Goal: Information Seeking & Learning: Learn about a topic

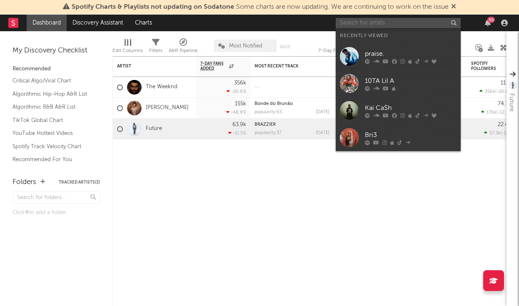
click at [396, 22] on input "text" at bounding box center [398, 23] width 125 height 10
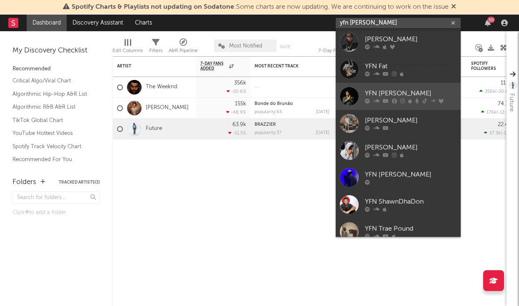
type input "yfn [PERSON_NAME]"
click at [352, 96] on div at bounding box center [349, 96] width 19 height 19
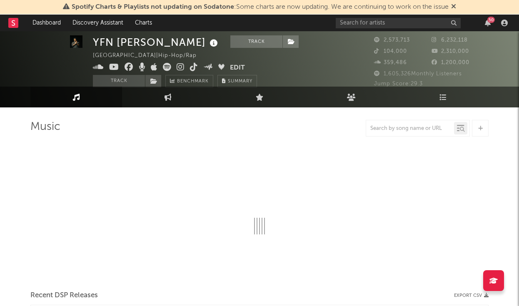
select select "6m"
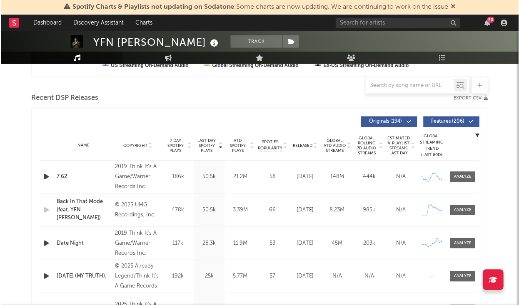
scroll to position [273, 0]
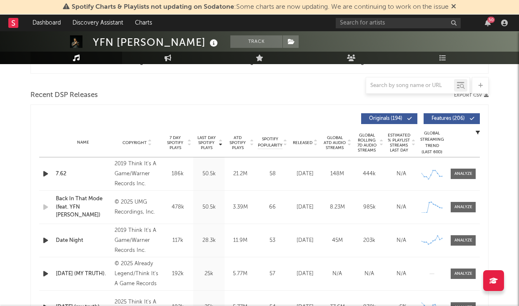
click at [72, 271] on div "[DATE] (MY TRUTH)." at bounding box center [83, 274] width 55 height 8
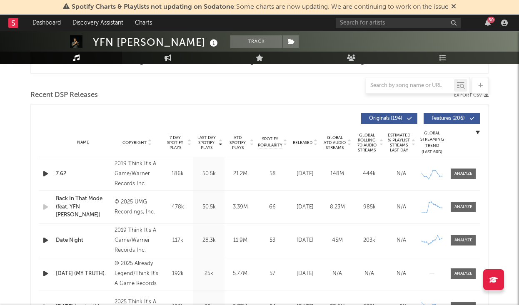
click at [71, 271] on div "[DATE] (MY TRUTH)." at bounding box center [83, 274] width 55 height 8
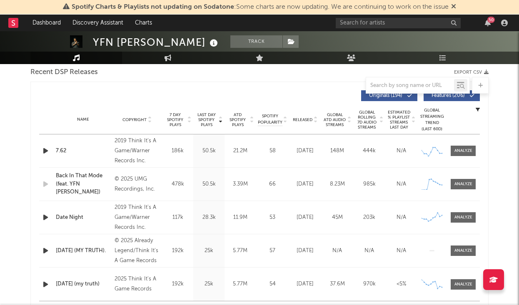
scroll to position [296, 0]
click at [464, 248] on div at bounding box center [463, 250] width 18 height 6
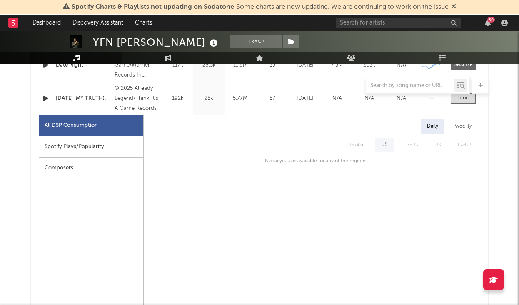
scroll to position [451, 0]
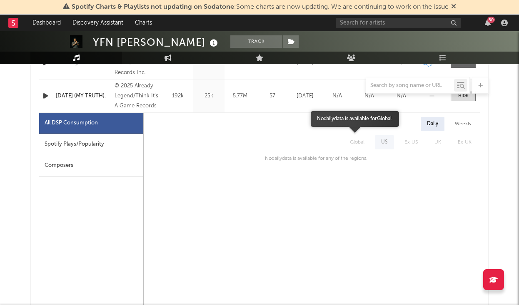
click at [369, 140] on span "Global" at bounding box center [356, 142] width 31 height 14
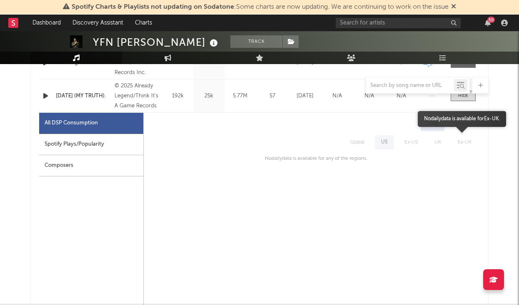
click at [458, 145] on span "Ex-UK" at bounding box center [464, 142] width 30 height 14
click at [125, 148] on div "Spotify Plays/Popularity" at bounding box center [91, 144] width 104 height 21
select select "1w"
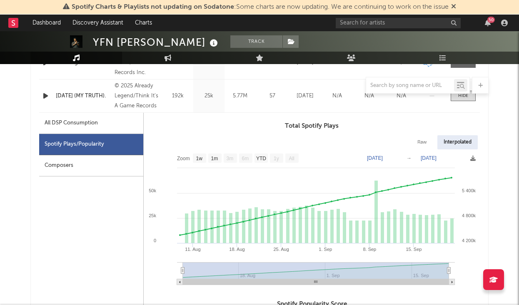
click at [123, 163] on div "Composers" at bounding box center [91, 165] width 104 height 21
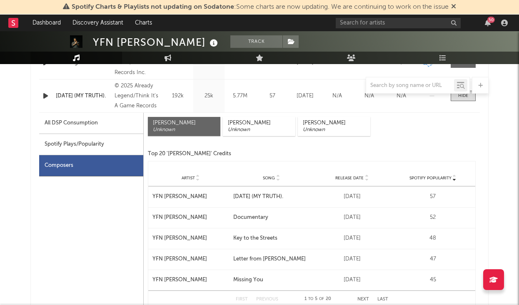
click at [119, 144] on div "Spotify Plays/Popularity" at bounding box center [91, 144] width 104 height 21
select select "1w"
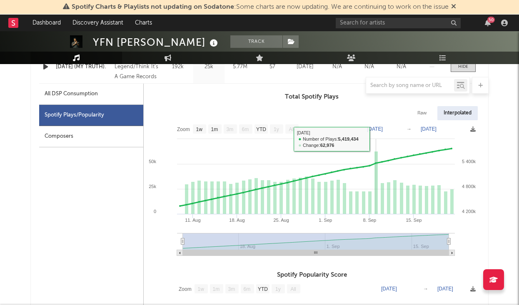
scroll to position [481, 0]
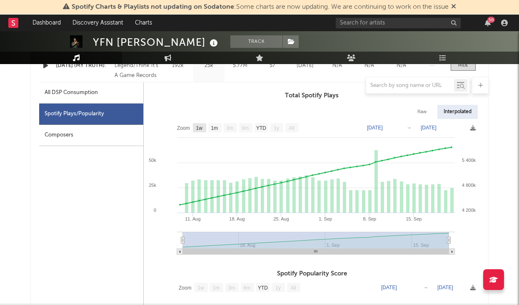
click at [201, 126] on text "1w" at bounding box center [199, 128] width 7 height 6
select select "1w"
type input "[DATE]"
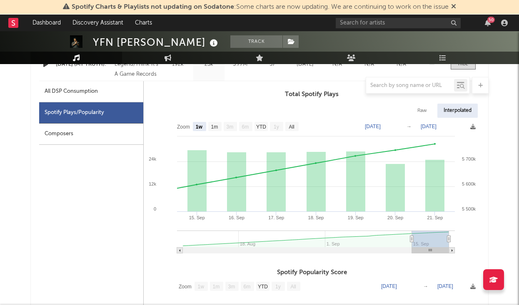
scroll to position [479, 0]
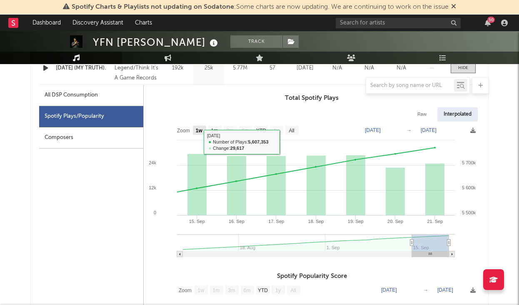
click at [203, 132] on rect at bounding box center [199, 130] width 13 height 9
select select "1w"
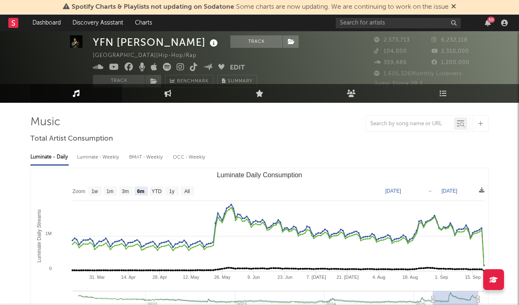
scroll to position [12, 0]
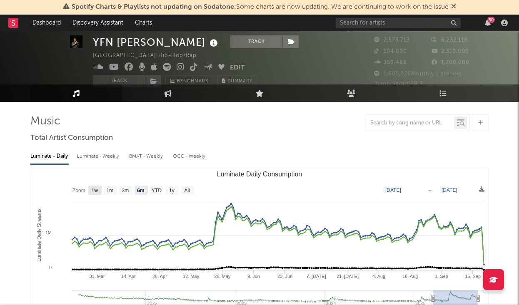
click at [89, 187] on rect "Luminate Daily Consumption" at bounding box center [94, 190] width 13 height 9
select select "1w"
type input "[DATE]"
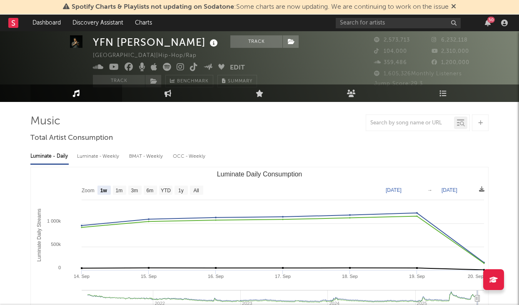
scroll to position [55, 0]
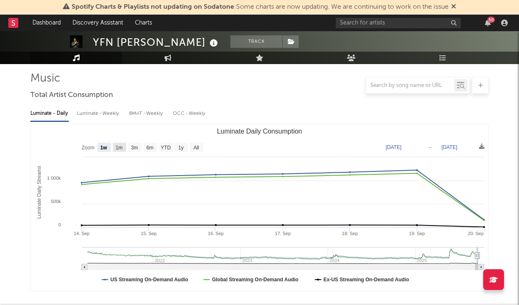
click at [124, 149] on rect "Luminate Daily Consumption" at bounding box center [119, 147] width 13 height 9
select select "1m"
type input "[DATE]"
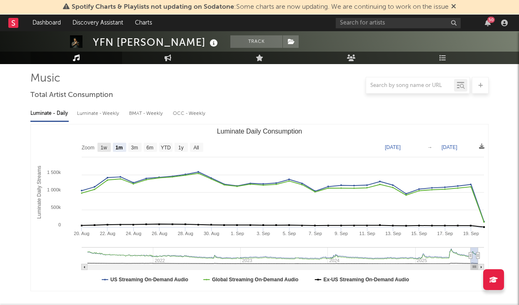
click at [110, 148] on rect "Luminate Daily Consumption" at bounding box center [103, 147] width 13 height 9
select select "1w"
type input "[DATE]"
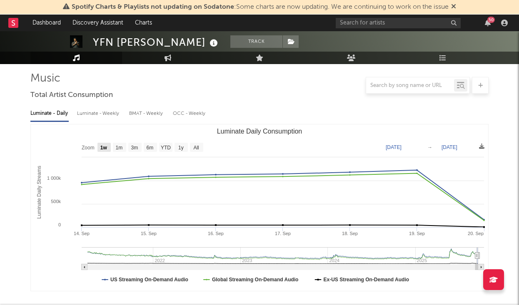
click at [104, 147] on text "1w" at bounding box center [103, 148] width 7 height 6
select select "1w"
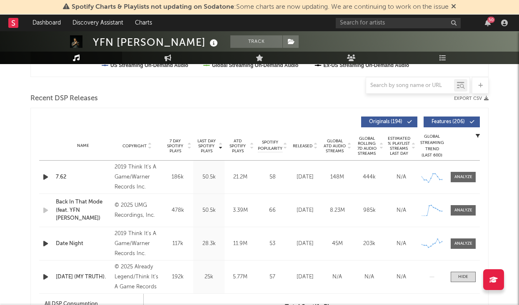
scroll to position [270, 0]
